Goal: Task Accomplishment & Management: Manage account settings

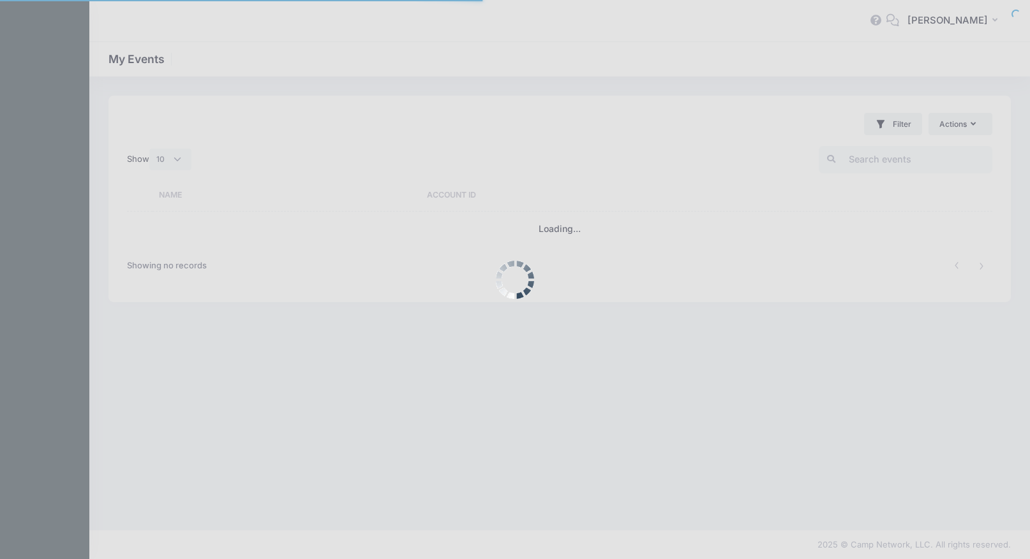
select select "10"
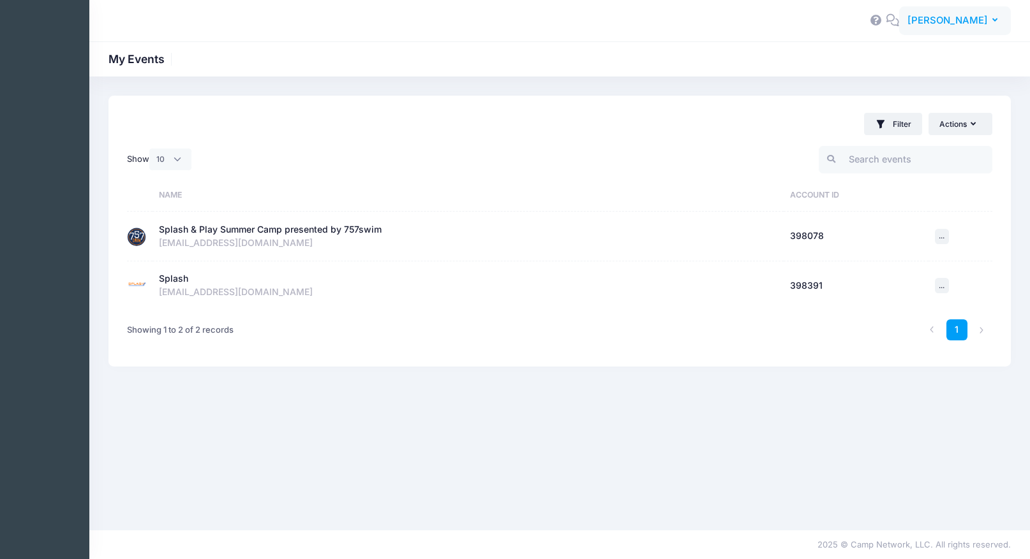
click at [934, 24] on span "[PERSON_NAME]" at bounding box center [947, 20] width 80 height 14
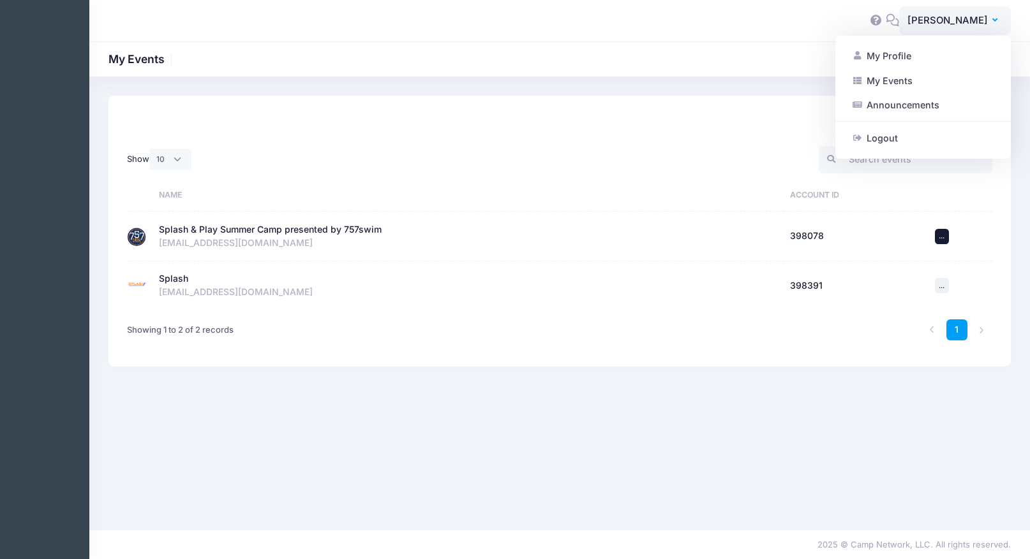
click at [945, 237] on button "Actions ..." at bounding box center [942, 236] width 14 height 15
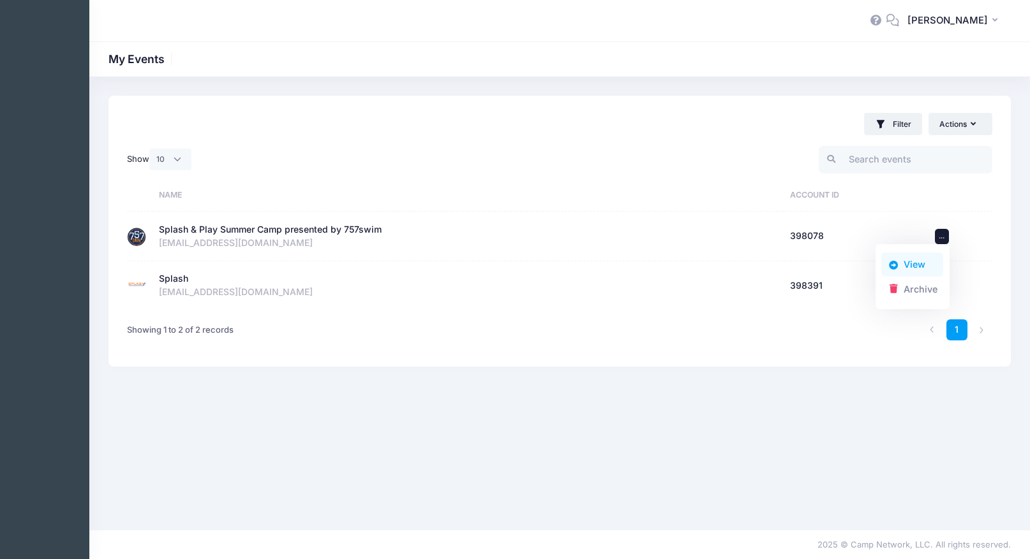
click at [917, 257] on link "View" at bounding box center [912, 265] width 62 height 24
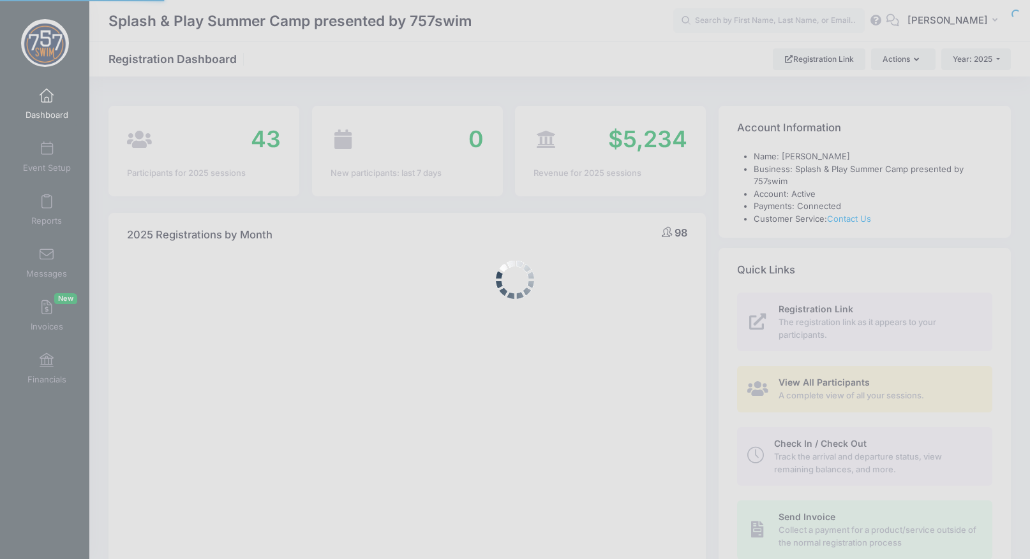
select select
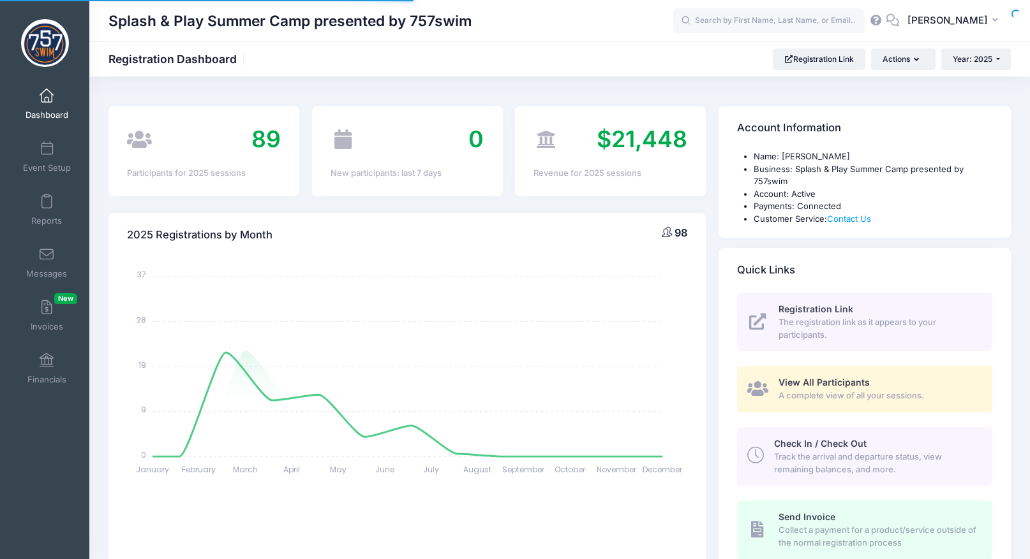
scroll to position [6, 0]
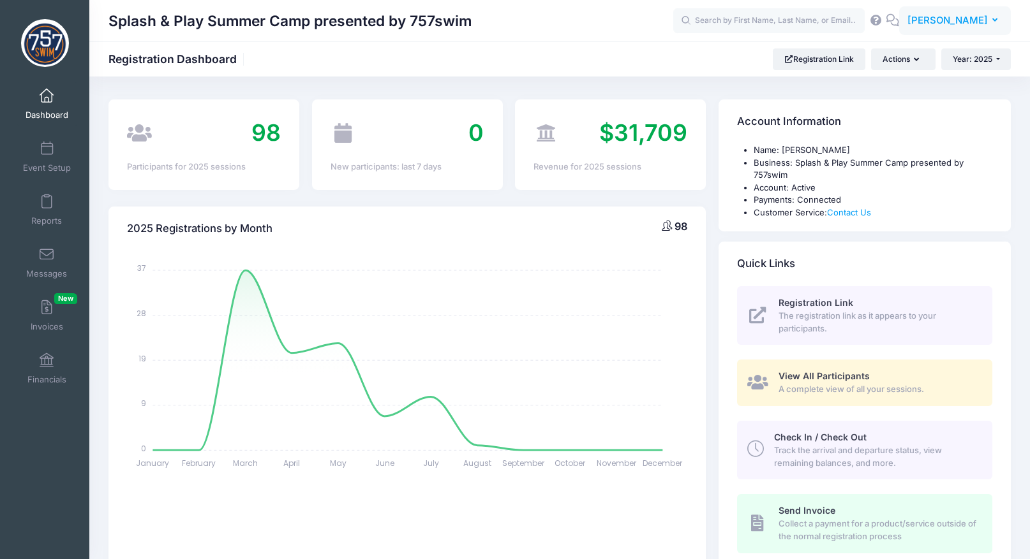
click at [979, 22] on span "[PERSON_NAME]" at bounding box center [947, 20] width 80 height 14
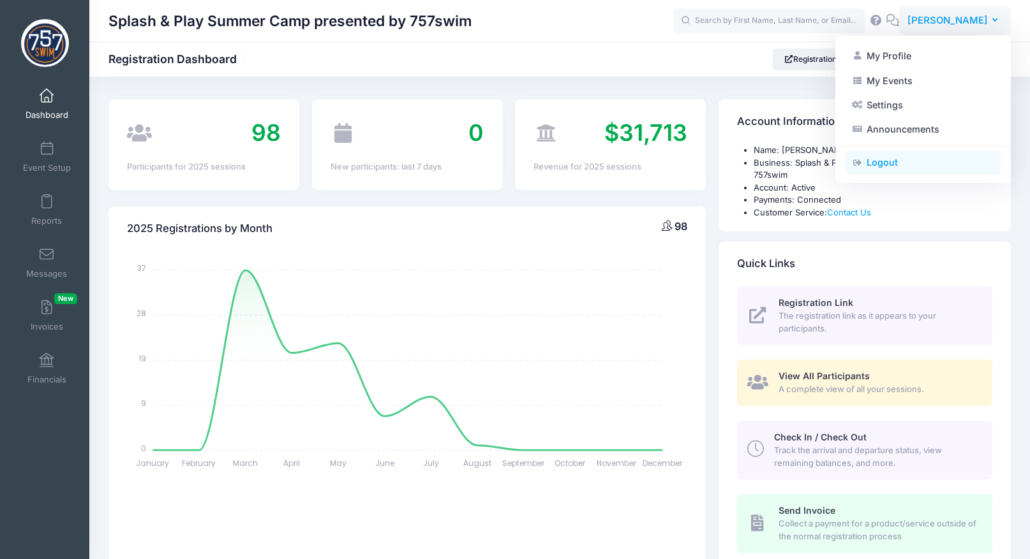
click at [919, 168] on link "Logout" at bounding box center [922, 163] width 155 height 24
